Goal: Find specific page/section: Find specific page/section

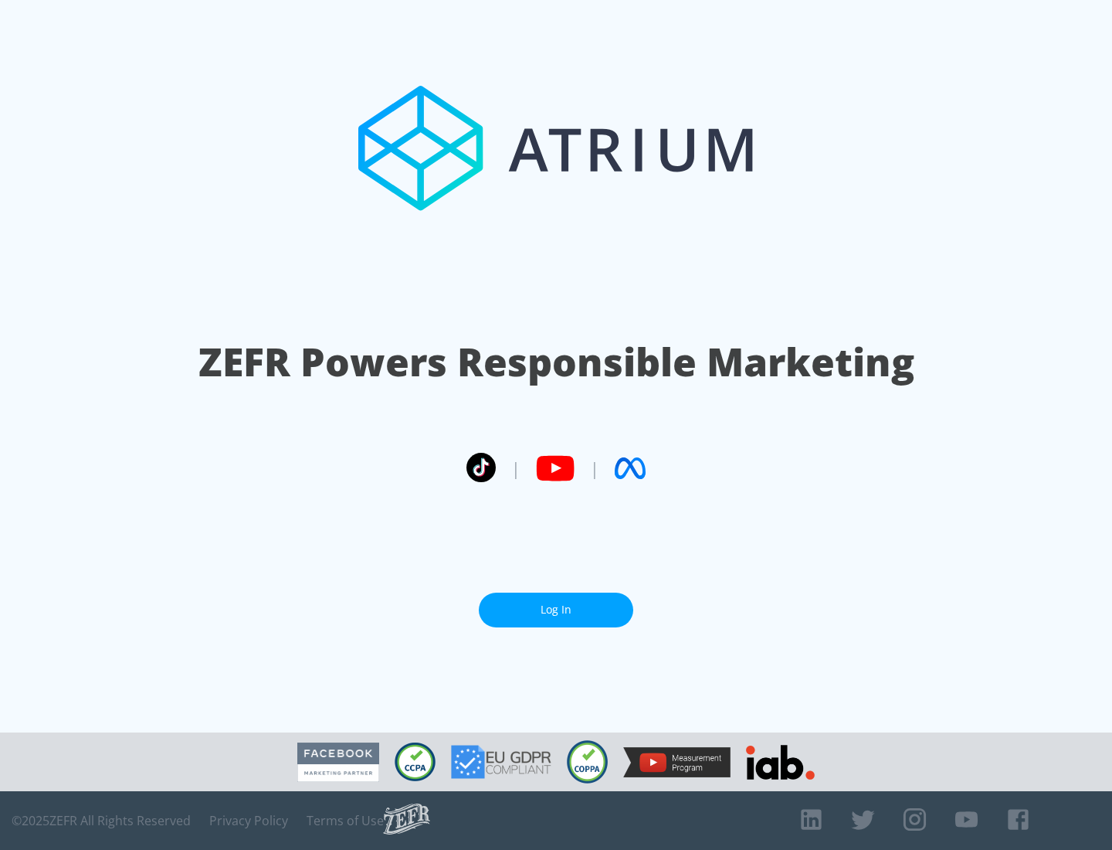
click at [556, 603] on link "Log In" at bounding box center [556, 609] width 154 height 35
